Goal: Task Accomplishment & Management: Manage account settings

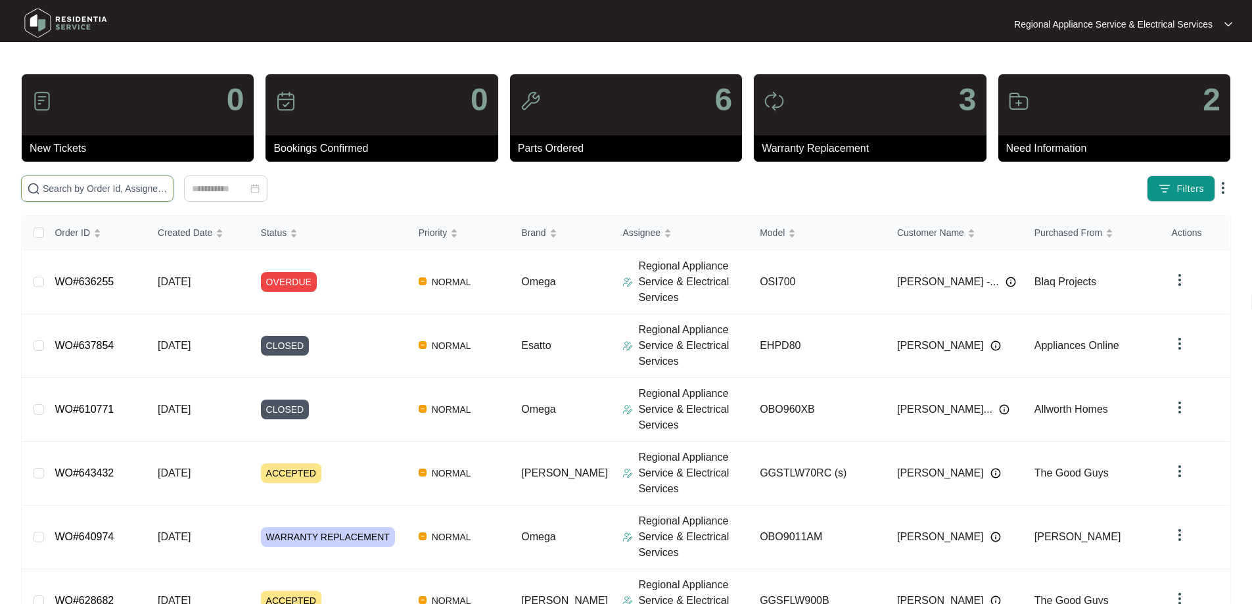
click at [168, 190] on input "text" at bounding box center [105, 188] width 125 height 14
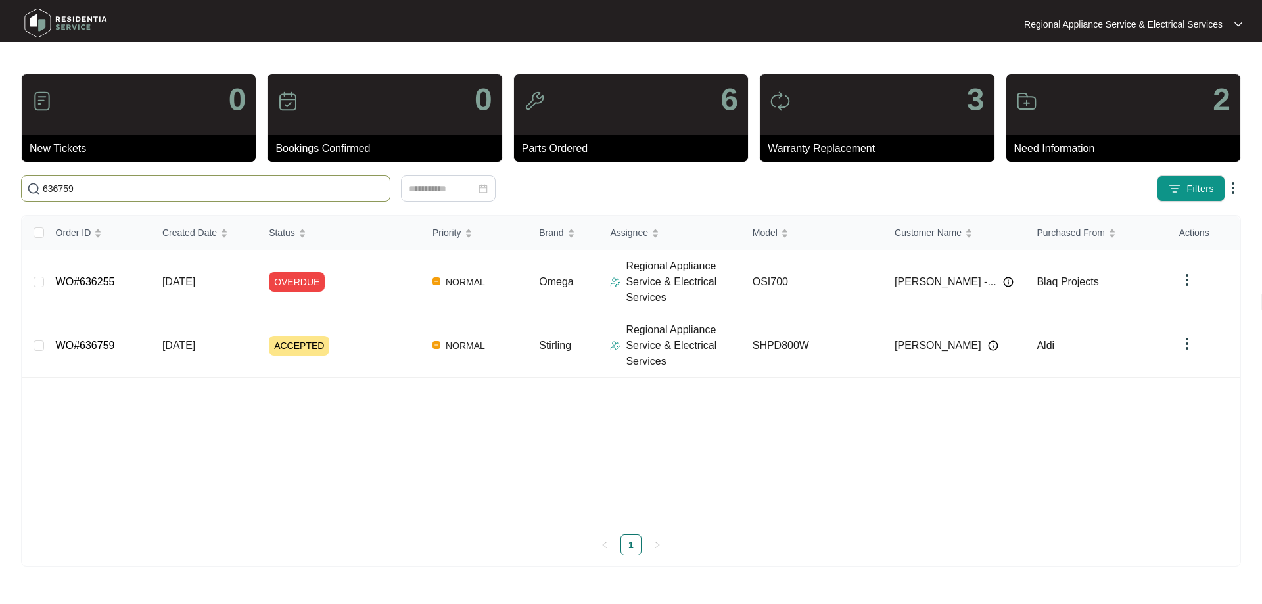
type input "636759"
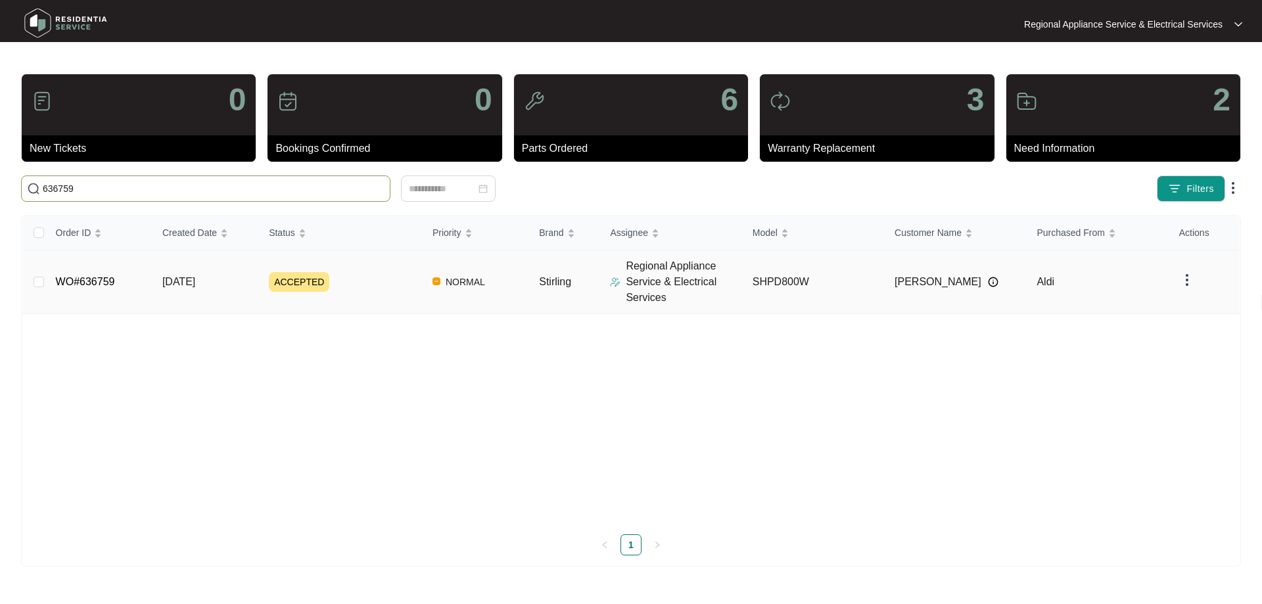
click at [157, 284] on td "[DATE]" at bounding box center [205, 282] width 106 height 64
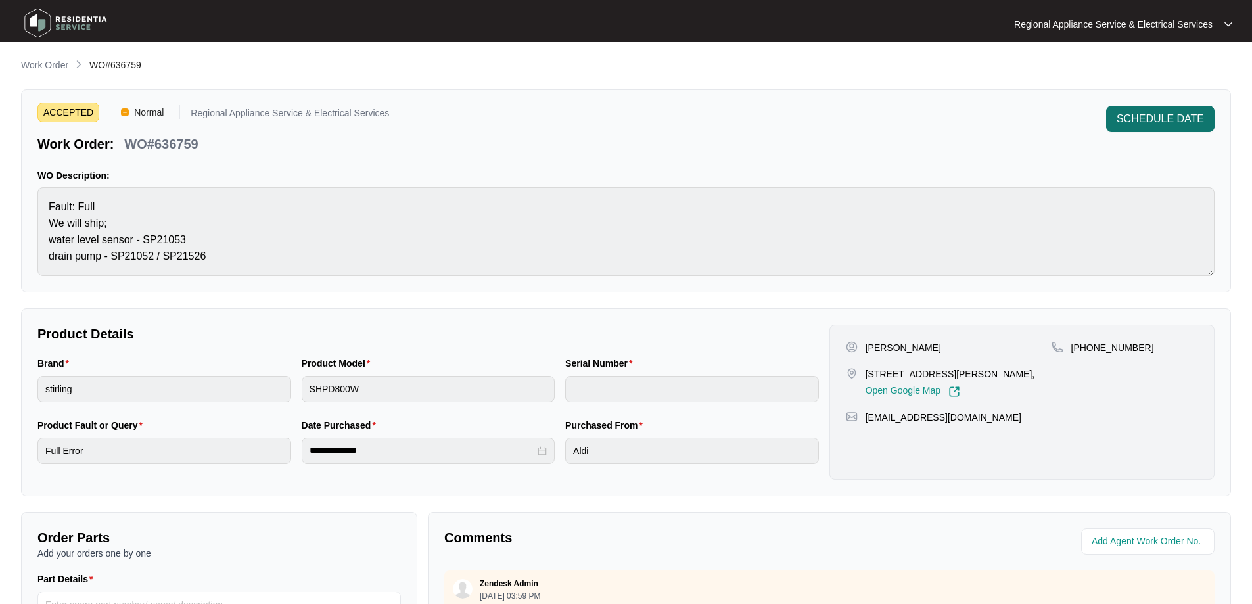
click at [1144, 112] on span "SCHEDULE DATE" at bounding box center [1159, 119] width 87 height 16
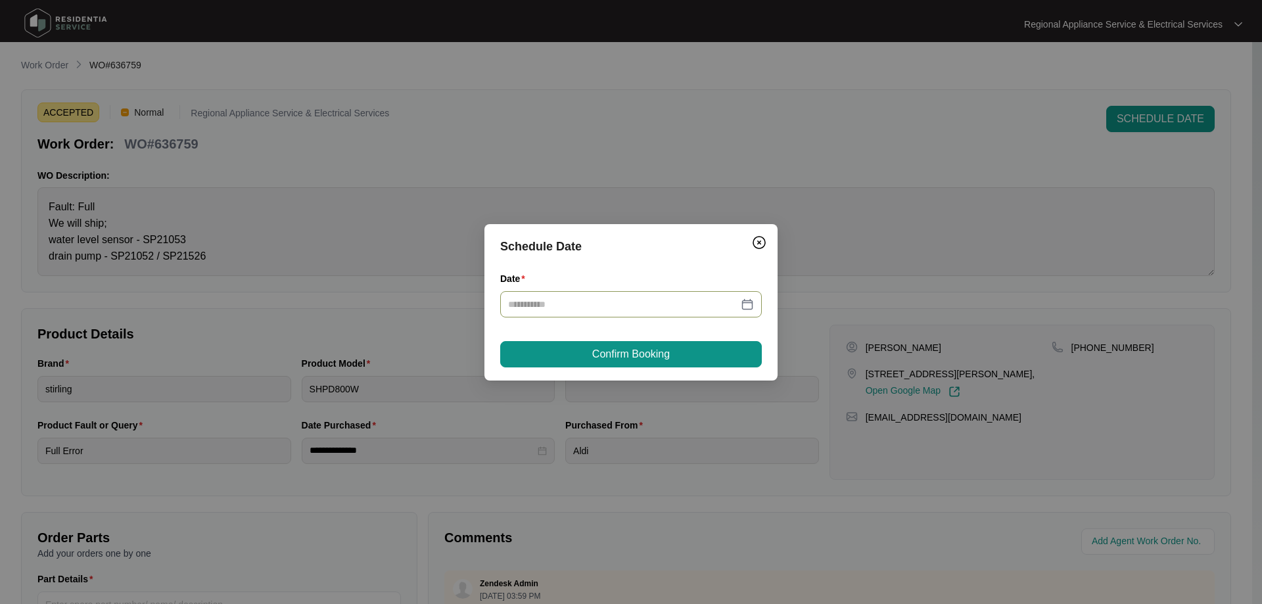
click at [745, 304] on div at bounding box center [631, 304] width 246 height 14
click at [746, 302] on div at bounding box center [631, 304] width 246 height 14
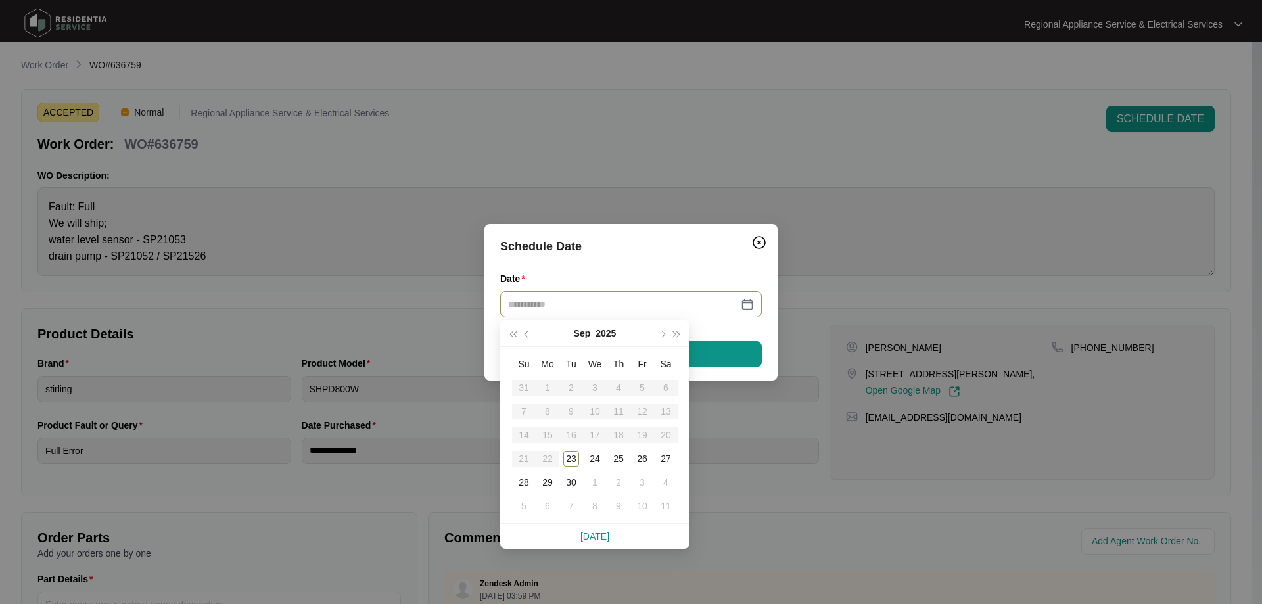
click at [645, 410] on table "Su Mo Tu We Th Fr Sa 31 1 2 3 4 5 6 7 8 9 10 11 12 13 14 15 16 17 18 19 20 21 2…" at bounding box center [595, 435] width 166 height 166
type input "**********"
click at [687, 265] on div "Schedule Date Date Confirm Booking" at bounding box center [630, 302] width 293 height 156
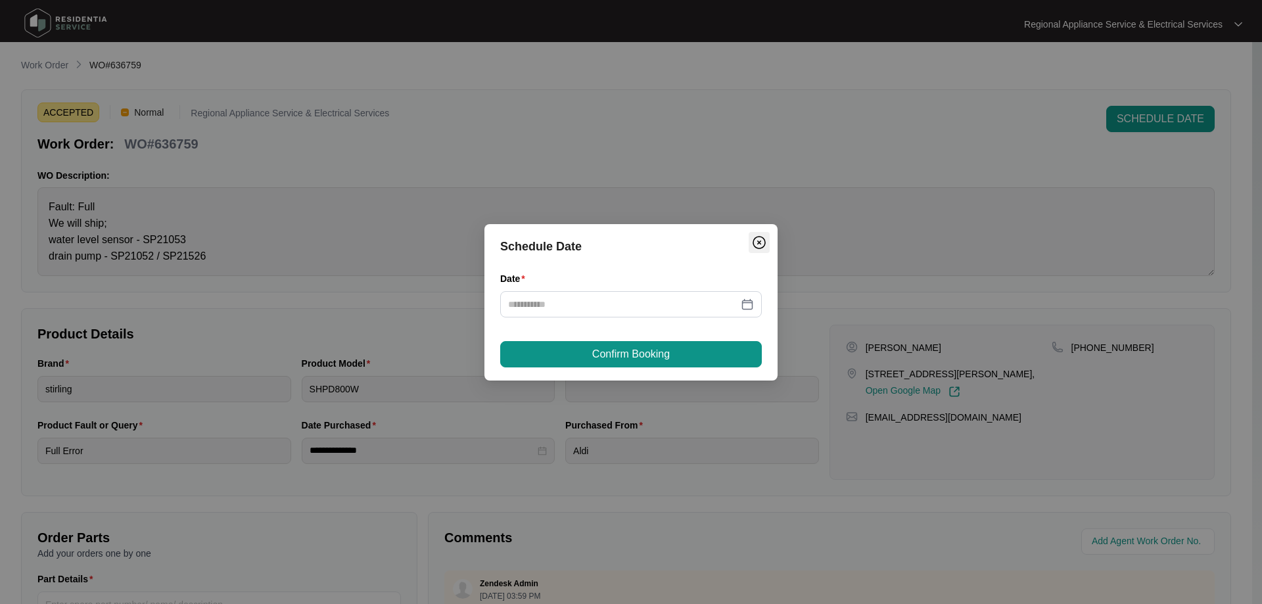
click at [763, 239] on img "Close" at bounding box center [759, 243] width 16 height 16
